Goal: Information Seeking & Learning: Learn about a topic

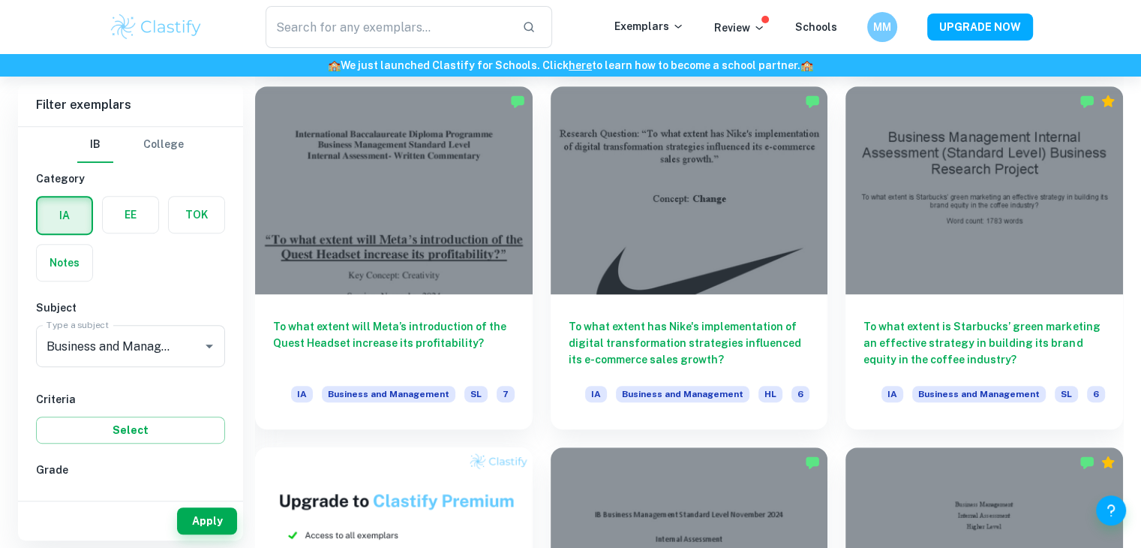
scroll to position [780, 0]
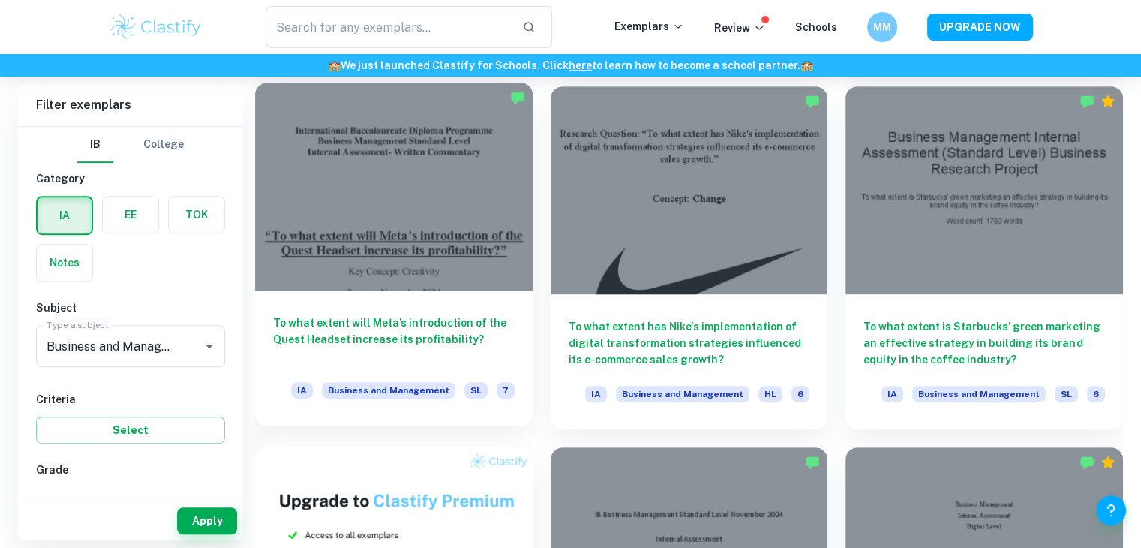
click at [347, 251] on div at bounding box center [394, 187] width 278 height 208
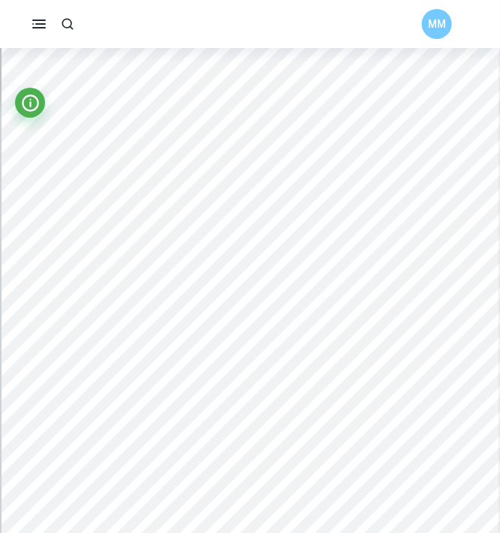
scroll to position [3235, 2]
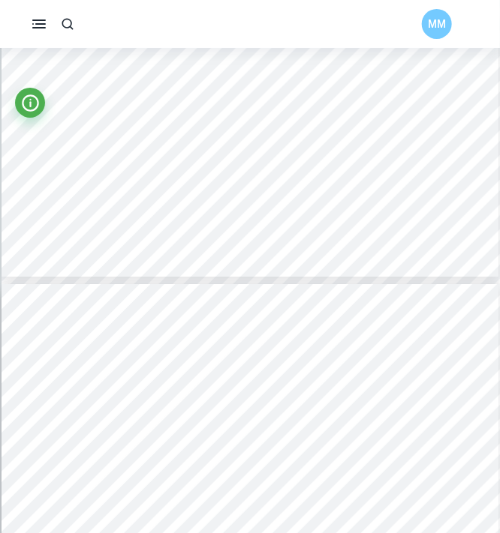
type input "6"
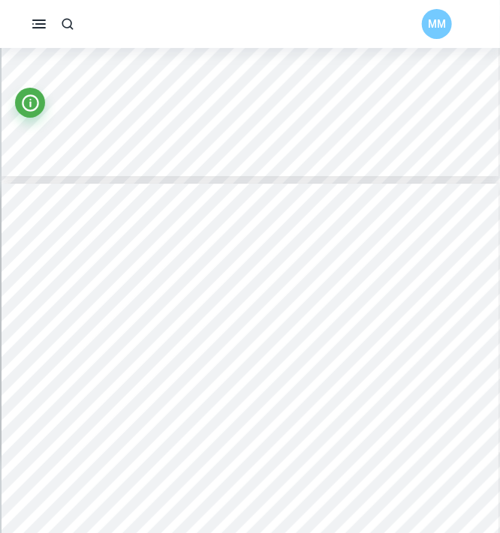
scroll to position [3594, 0]
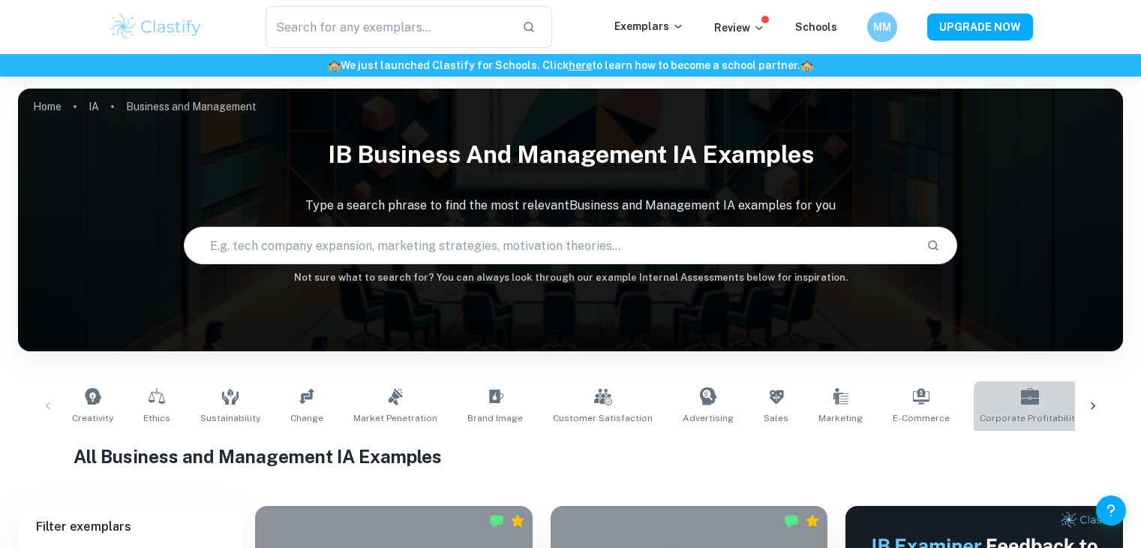
click at [1021, 388] on icon at bounding box center [1030, 396] width 18 height 17
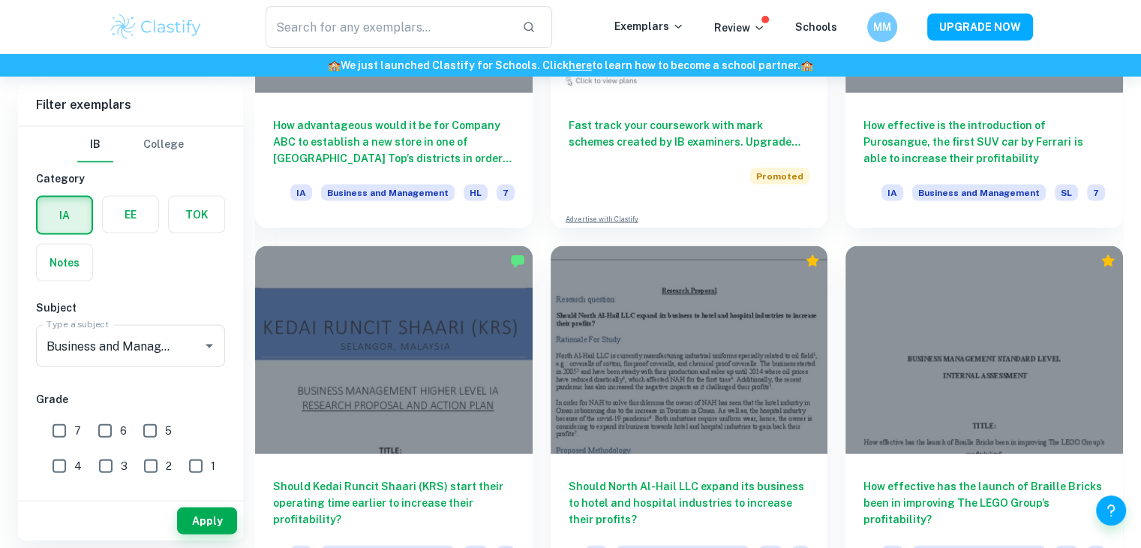
scroll to position [8762, 0]
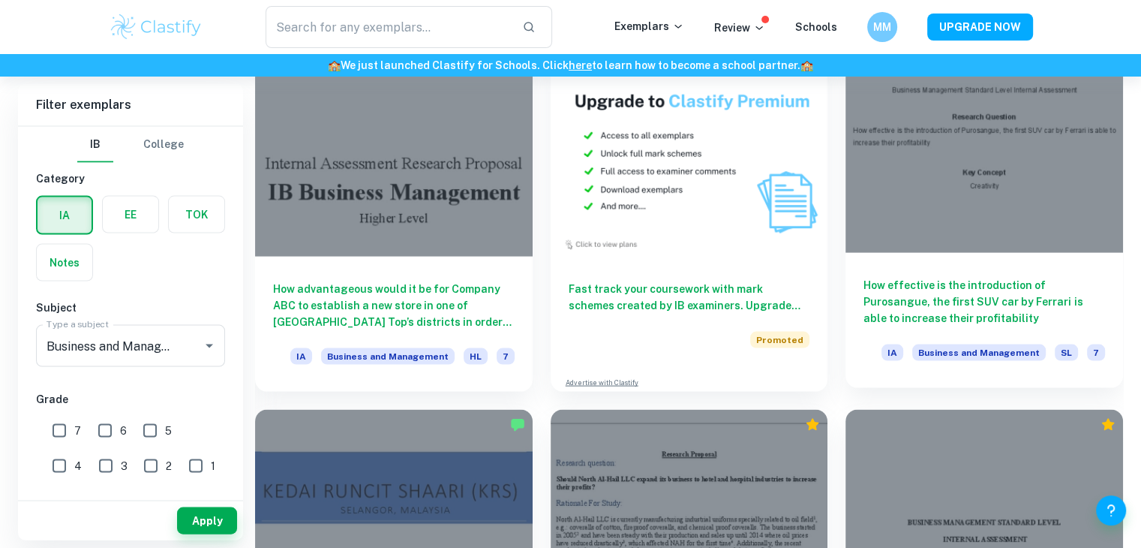
click at [1005, 241] on div at bounding box center [985, 148] width 278 height 208
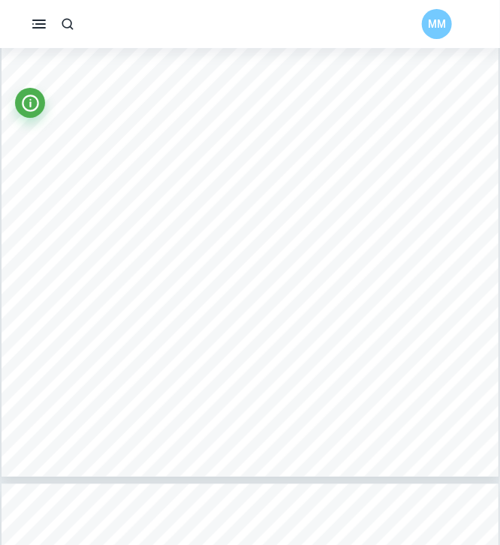
scroll to position [2583, 0]
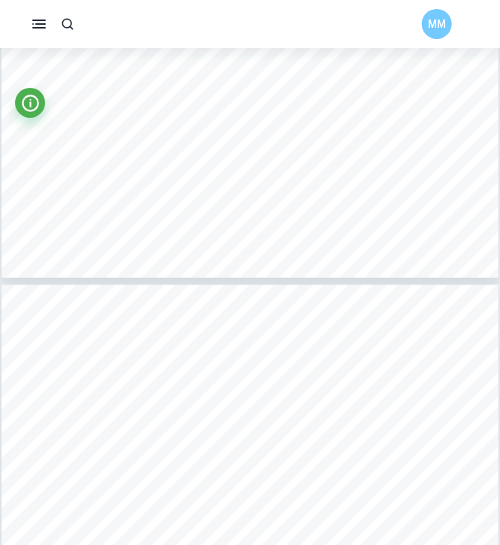
type input "5"
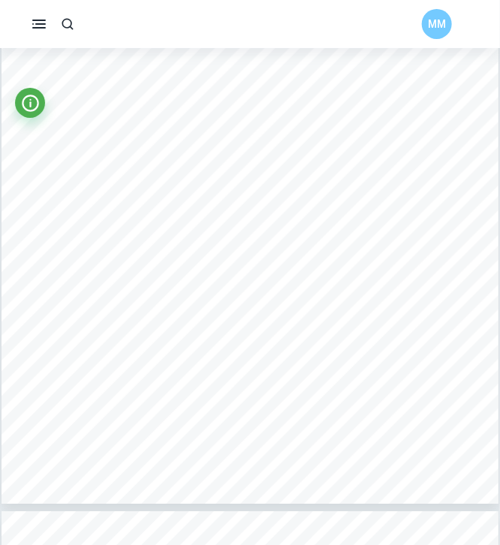
scroll to position [3322, 0]
